Goal: Task Accomplishment & Management: Manage account settings

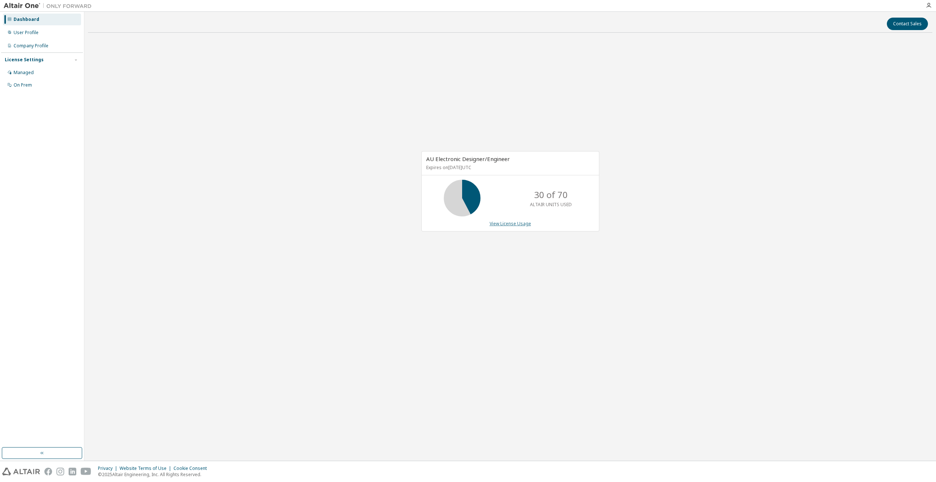
click at [515, 224] on link "View License Usage" at bounding box center [509, 223] width 41 height 6
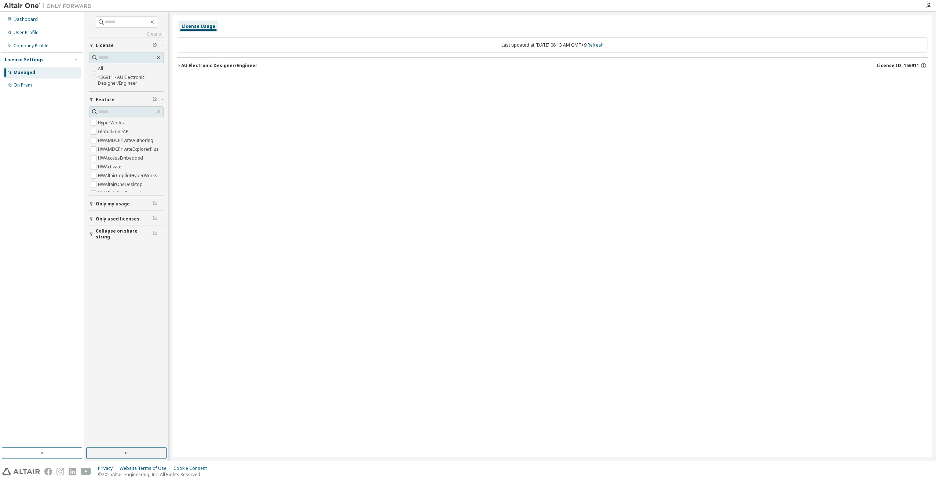
click at [206, 65] on div "AU Electronic Designer/Engineer" at bounding box center [219, 66] width 76 height 6
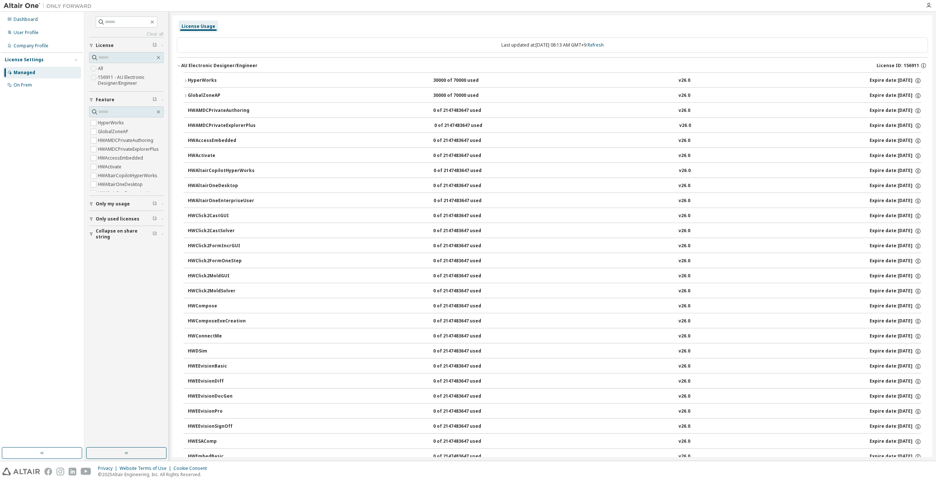
click at [189, 80] on div "HyperWorks" at bounding box center [221, 80] width 66 height 7
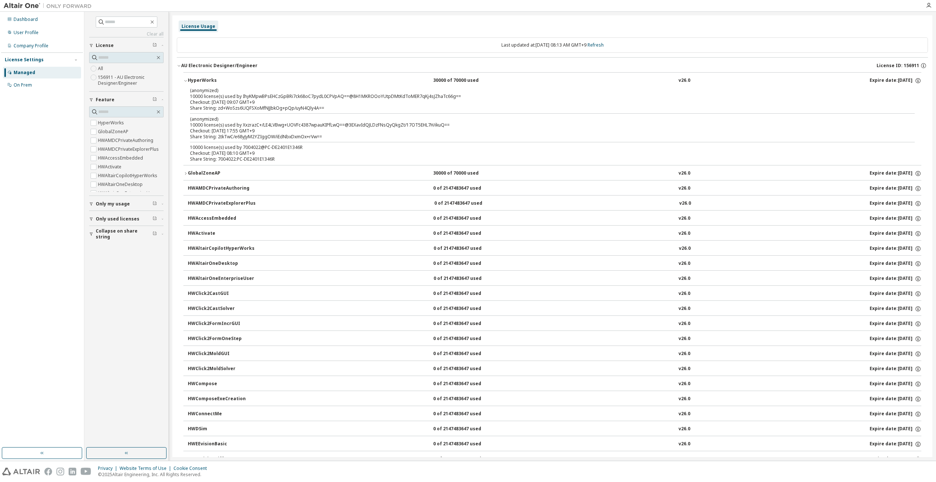
click at [235, 107] on div "Share String: zd+WoSzs6UQFSXoMfNJJbkOg+pQp/uyN4Qly4A==" at bounding box center [543, 108] width 707 height 6
click at [185, 173] on icon "button" at bounding box center [185, 173] width 4 height 4
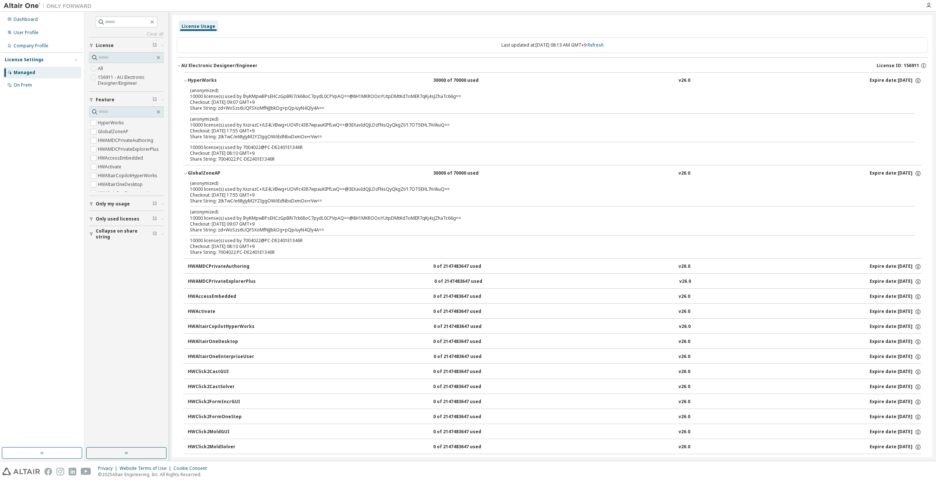
click at [185, 173] on icon "button" at bounding box center [185, 173] width 3 height 1
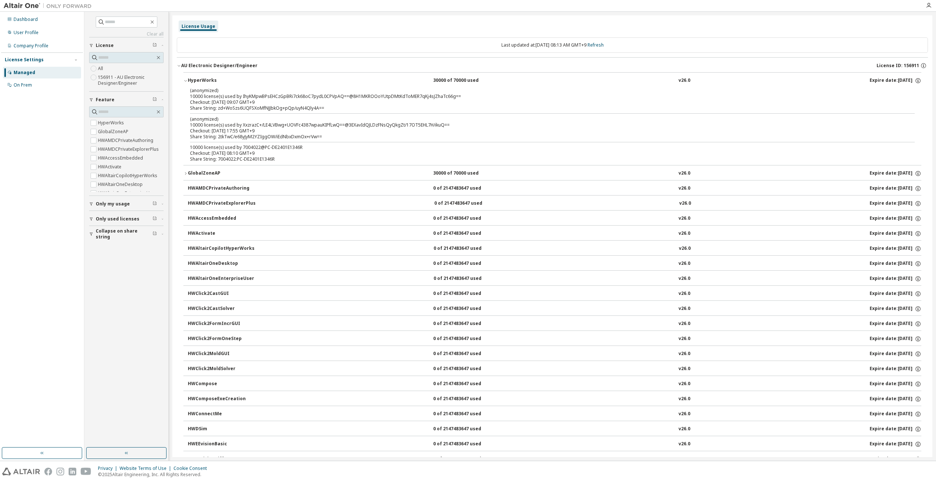
drag, startPoint x: 205, startPoint y: 125, endPoint x: 197, endPoint y: 125, distance: 7.7
drag, startPoint x: 197, startPoint y: 125, endPoint x: 201, endPoint y: 95, distance: 31.0
drag, startPoint x: 201, startPoint y: 95, endPoint x: 188, endPoint y: 96, distance: 12.5
click at [188, 96] on div "(anonymized) 10000 license(s) used by IhyKMpwBPsEHCzGpBRi7ck68oC7pydL0CPVpAQ==@…" at bounding box center [552, 126] width 738 height 78
click at [603, 46] on link "Refresh" at bounding box center [595, 45] width 16 height 6
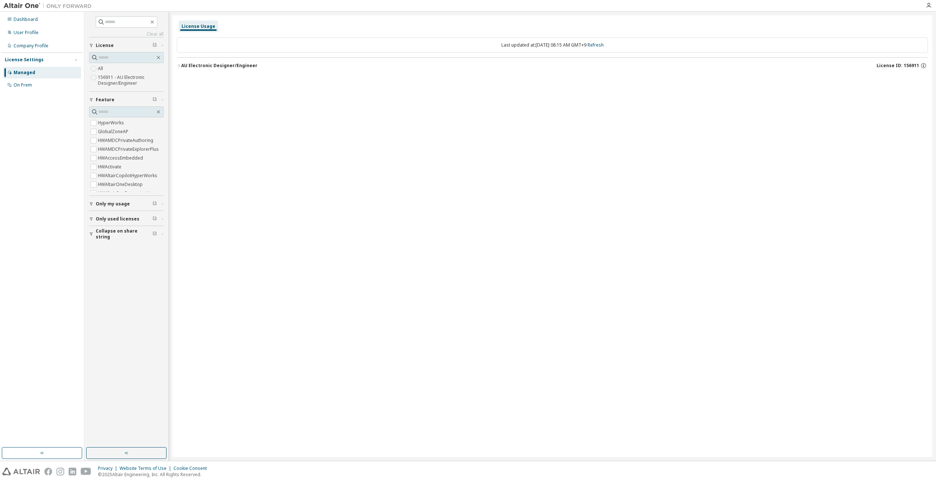
click at [180, 66] on icon "button" at bounding box center [179, 65] width 4 height 4
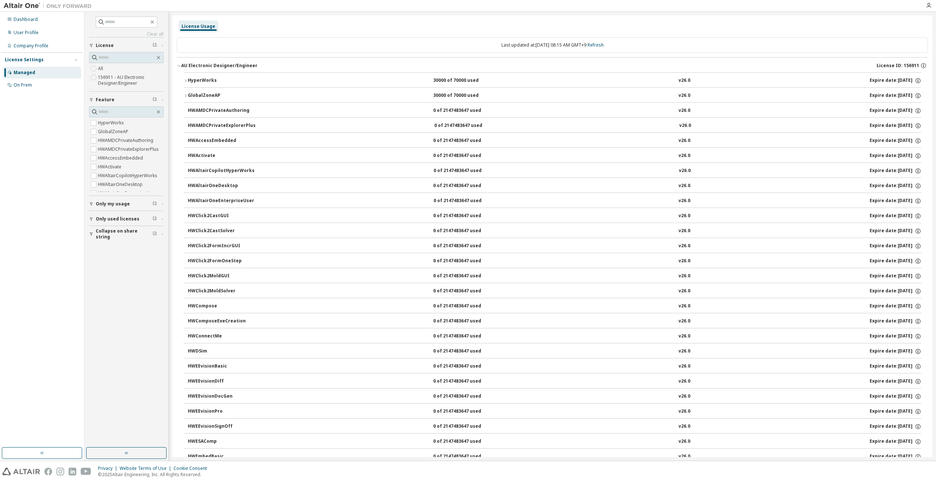
click at [186, 81] on icon "button" at bounding box center [185, 80] width 4 height 4
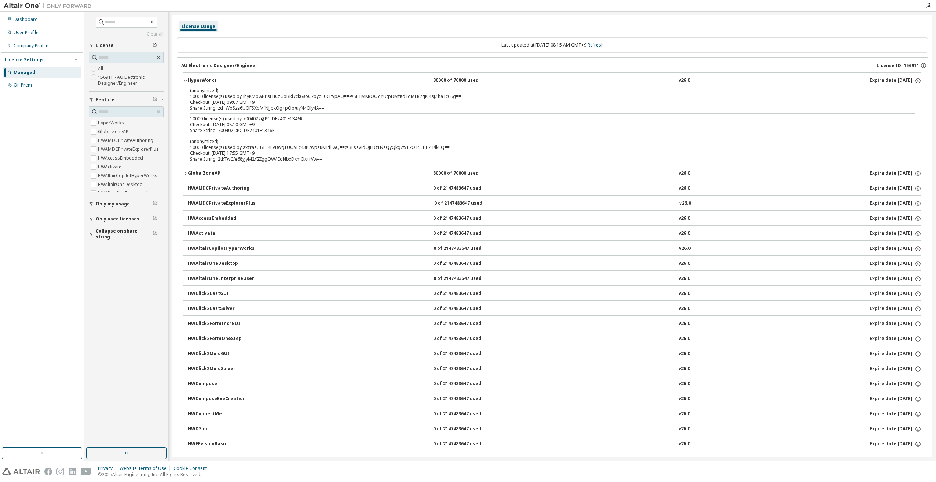
click at [405, 92] on p "(anonymized)" at bounding box center [543, 90] width 707 height 6
click at [291, 102] on div "Checkout: [DATE] 09:07 GMT+9" at bounding box center [543, 102] width 707 height 6
click at [214, 107] on div "Share String: zd+WoSzs6UQFSXoMfNJJbkOg+pQp/uyN4Qly4A==" at bounding box center [543, 108] width 707 height 6
drag, startPoint x: 216, startPoint y: 106, endPoint x: 210, endPoint y: 97, distance: 10.6
click at [210, 97] on div "(anonymized) 10000 license(s) used by IhyKMpwBPsEHCzGpBRi7ck68oC7pydL0CPVpAQ==@…" at bounding box center [543, 93] width 707 height 12
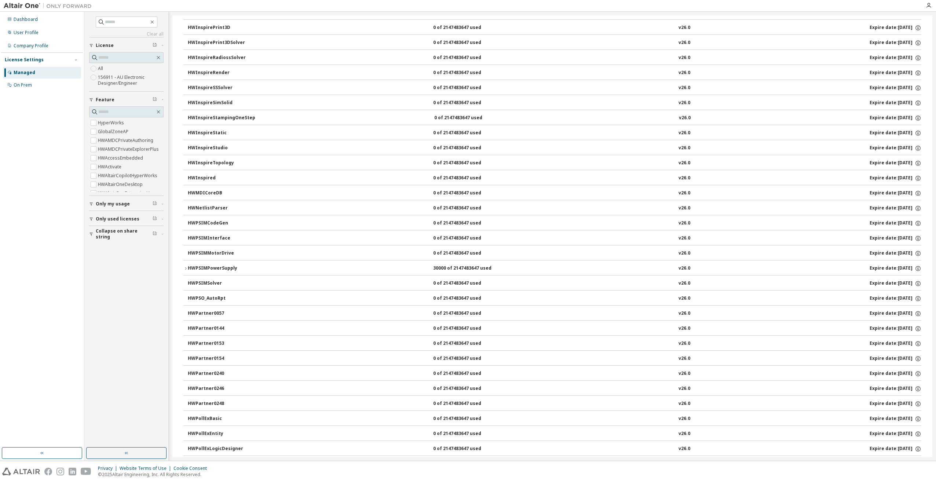
scroll to position [1356, 0]
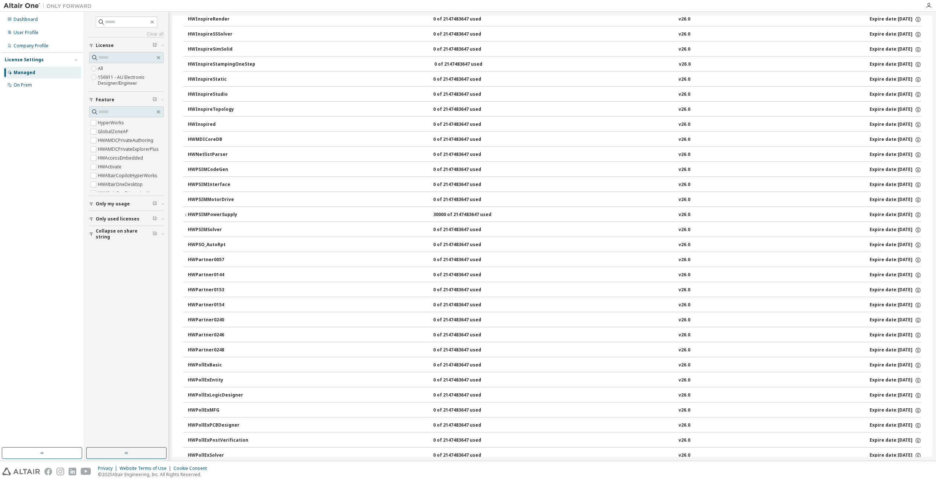
click at [184, 213] on icon "button" at bounding box center [185, 215] width 4 height 4
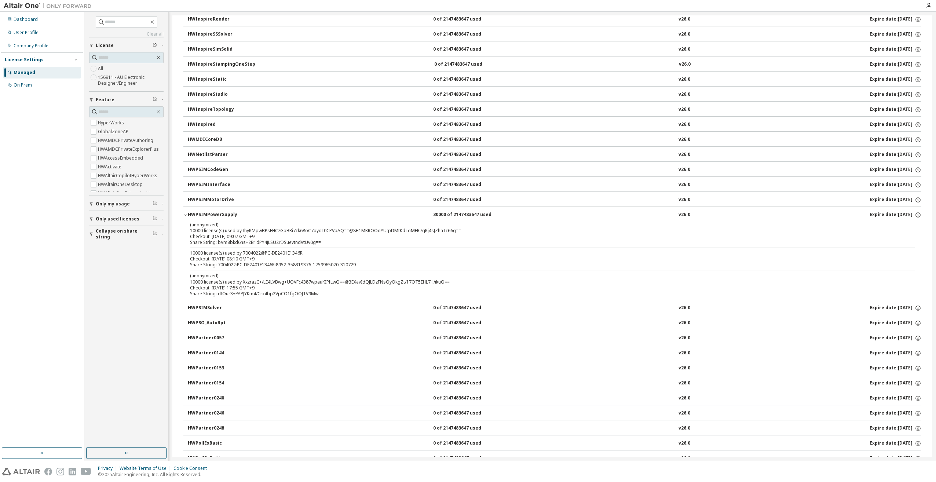
click at [184, 213] on icon "button" at bounding box center [185, 215] width 4 height 4
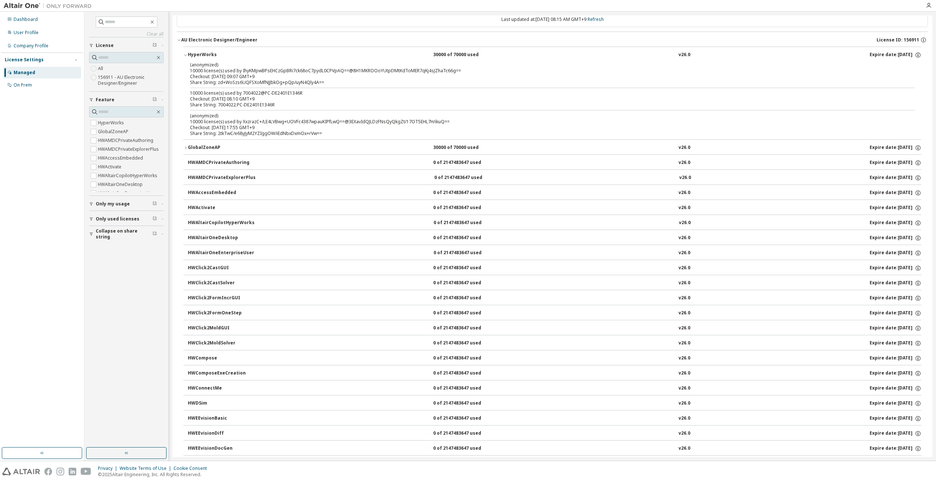
scroll to position [0, 0]
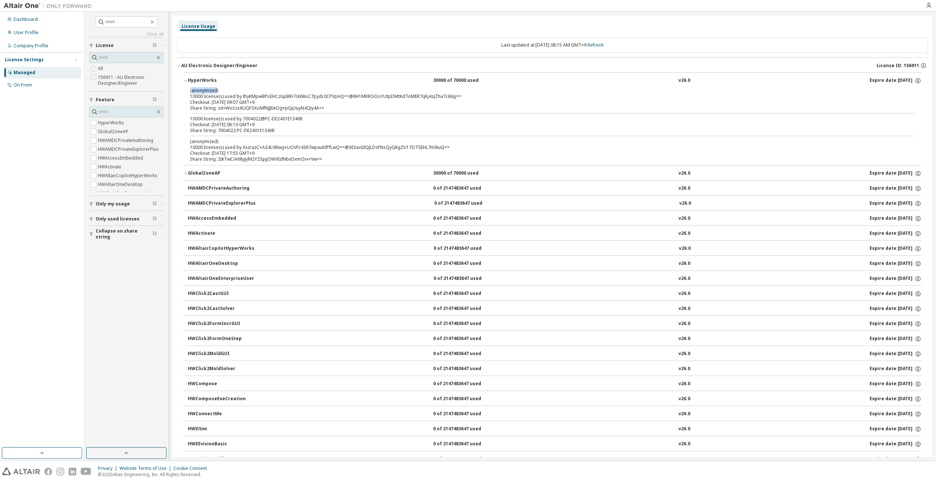
drag, startPoint x: 191, startPoint y: 90, endPoint x: 216, endPoint y: 90, distance: 24.9
click at [216, 90] on p "(anonymized)" at bounding box center [543, 90] width 707 height 6
copy p "anonymized"
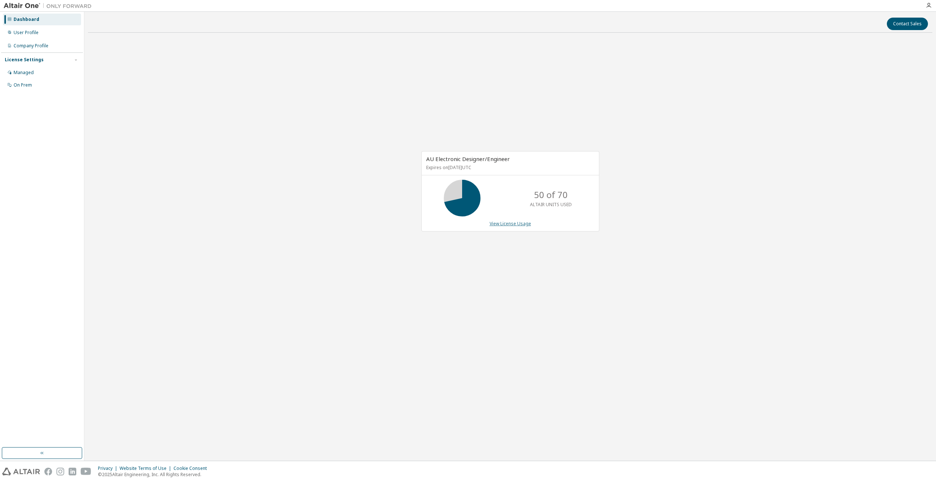
click at [501, 223] on link "View License Usage" at bounding box center [509, 223] width 41 height 6
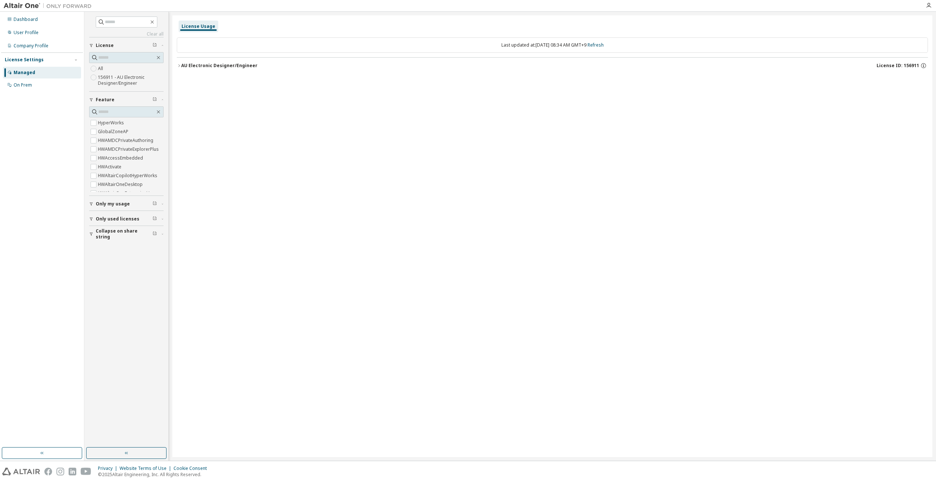
click at [193, 69] on button "AU Electronic Designer/Engineer License ID: 156911" at bounding box center [552, 66] width 751 height 16
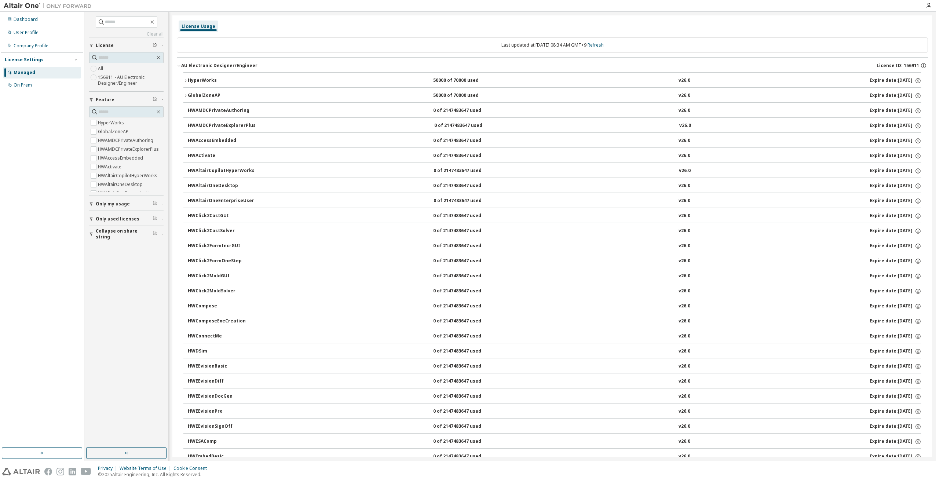
click at [189, 80] on div "HyperWorks" at bounding box center [221, 80] width 66 height 7
